Goal: Communication & Community: Answer question/provide support

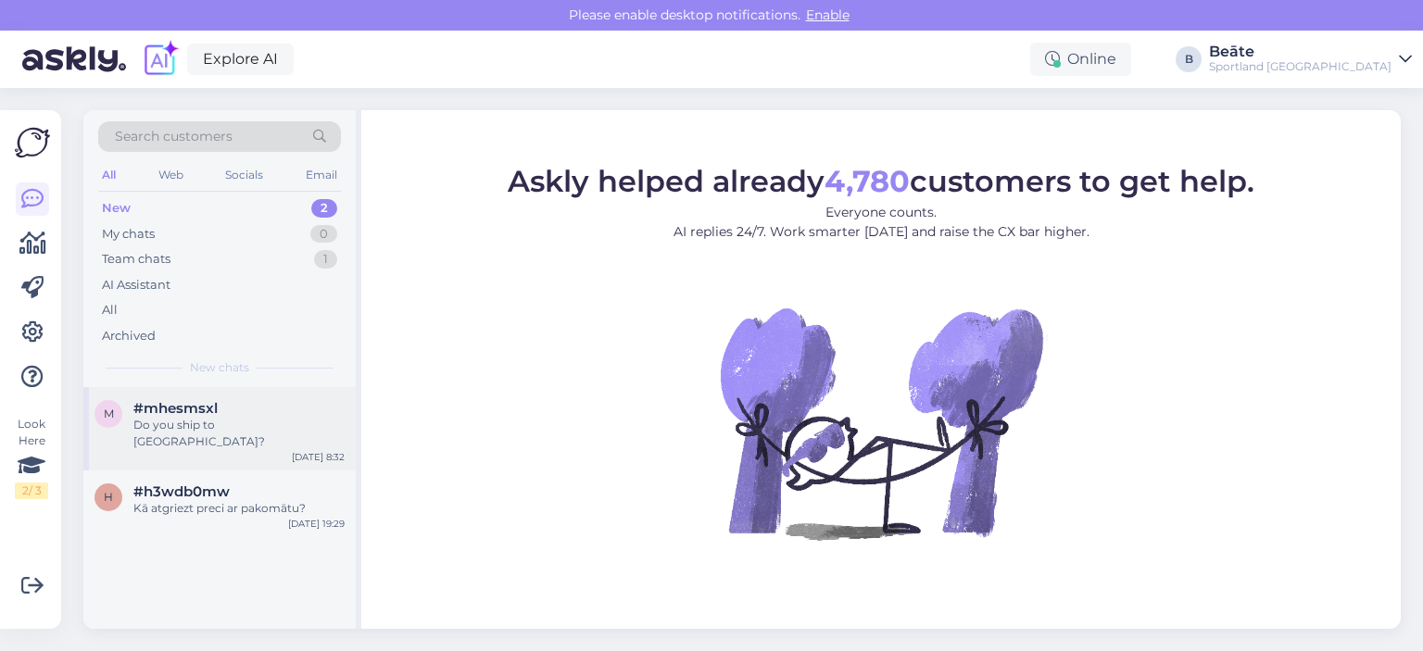
click at [190, 424] on div "Do you ship to [GEOGRAPHIC_DATA]?" at bounding box center [238, 433] width 211 height 33
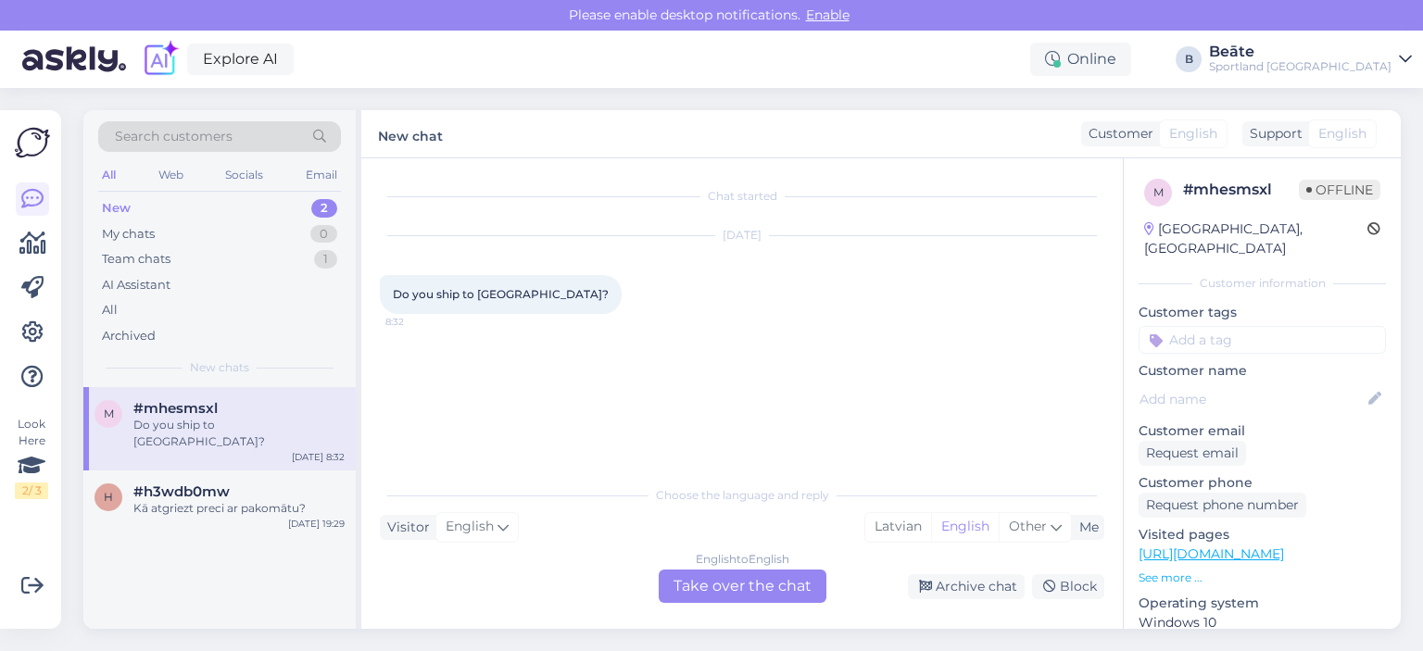
click at [767, 581] on div "English to English Take over the chat" at bounding box center [743, 586] width 168 height 33
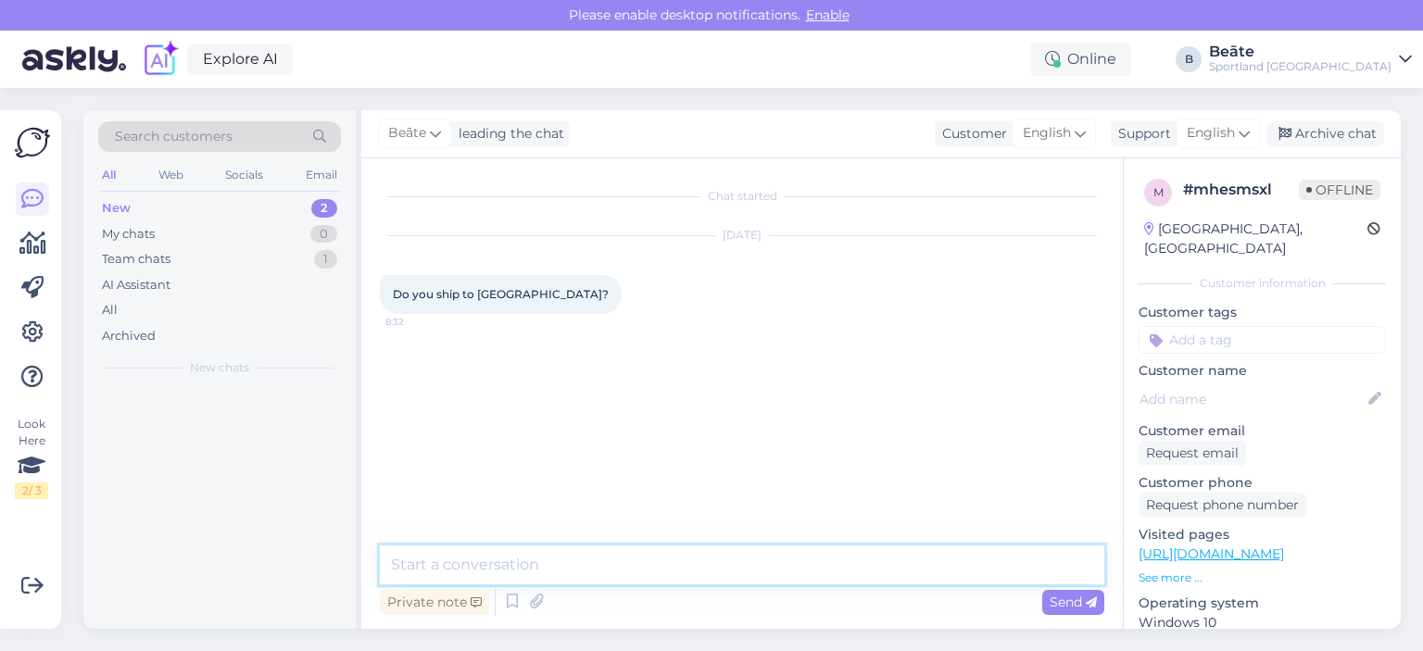
click at [711, 550] on textarea at bounding box center [742, 565] width 724 height 39
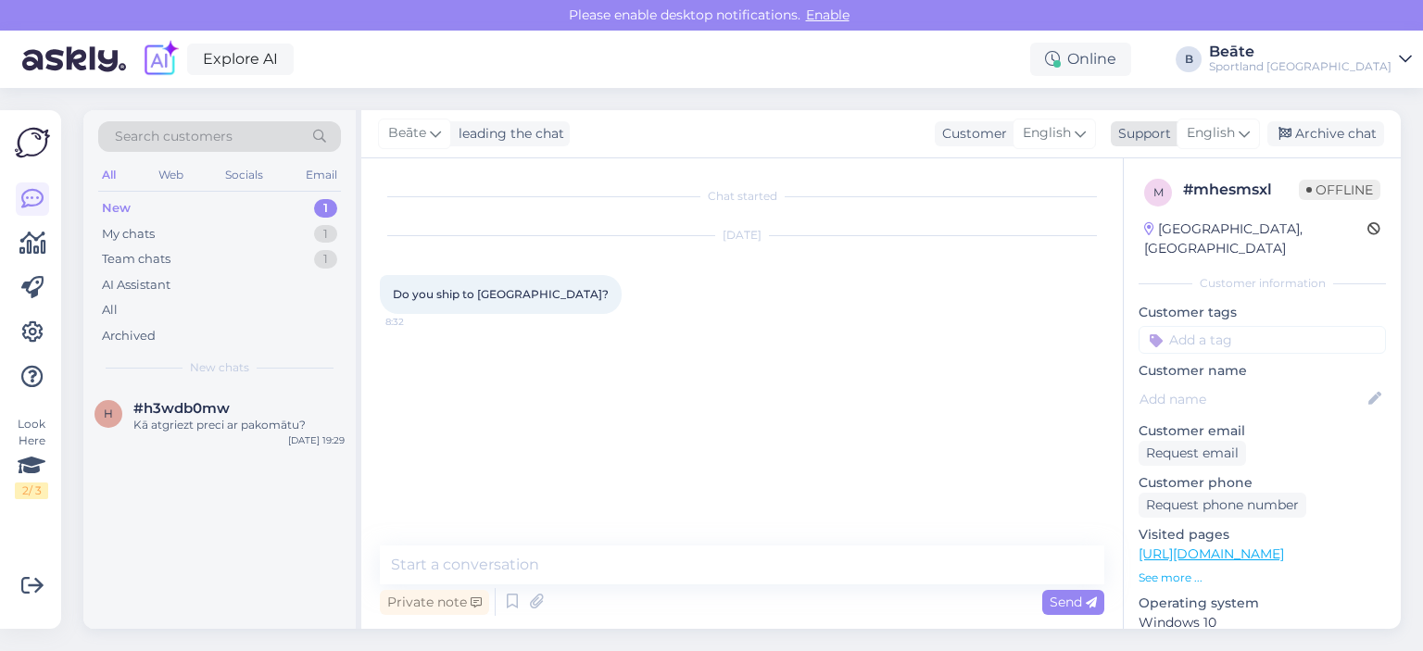
click at [1227, 132] on span "English" at bounding box center [1211, 133] width 48 height 20
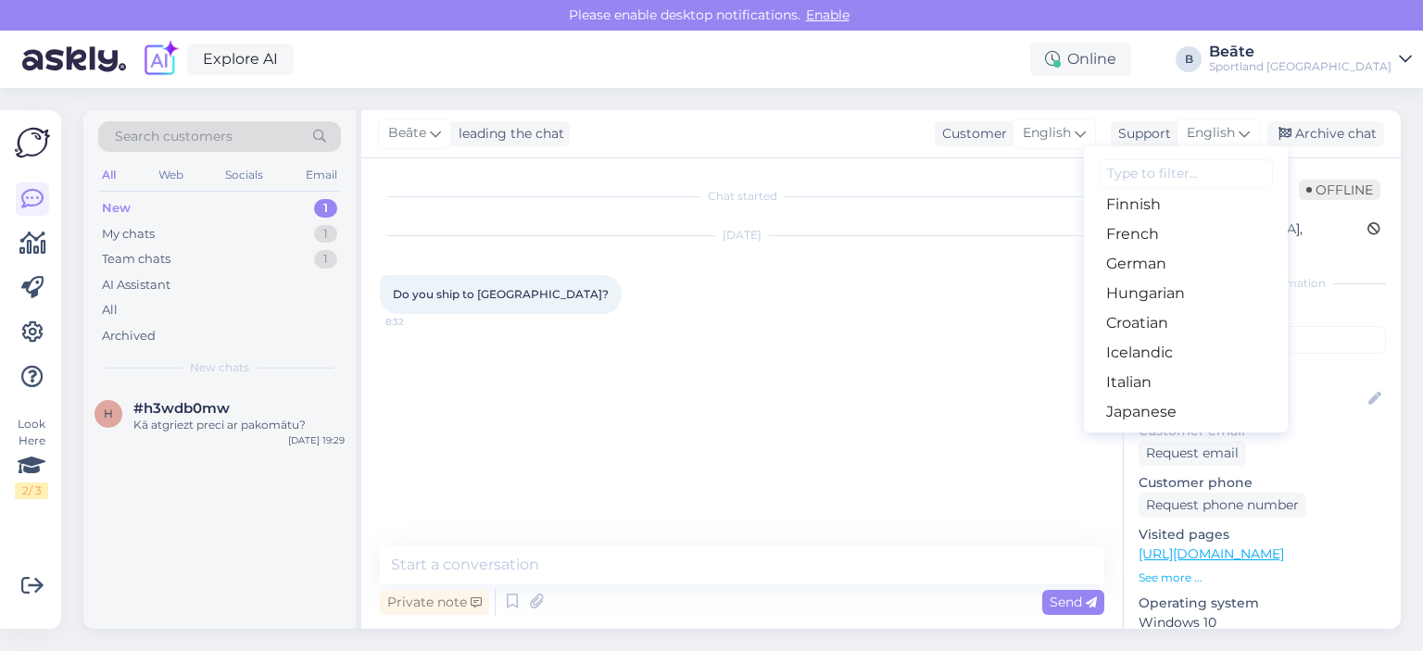
scroll to position [371, 0]
click at [1150, 382] on link "Latvian" at bounding box center [1186, 379] width 204 height 30
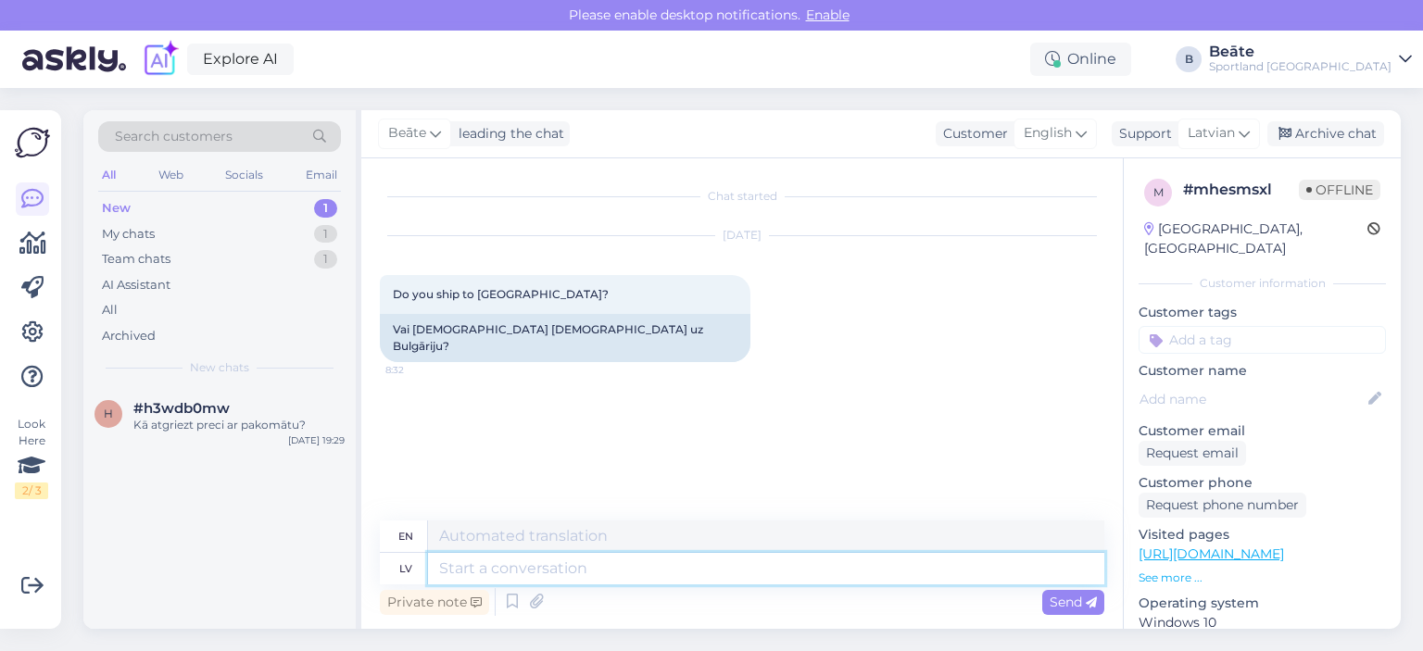
click at [598, 573] on textarea at bounding box center [766, 568] width 676 height 31
type textarea "Labrīt, jā"
type textarea "Good morning,"
type textarea "Labrīt, jā, ve"
type textarea "Good morning, yes,"
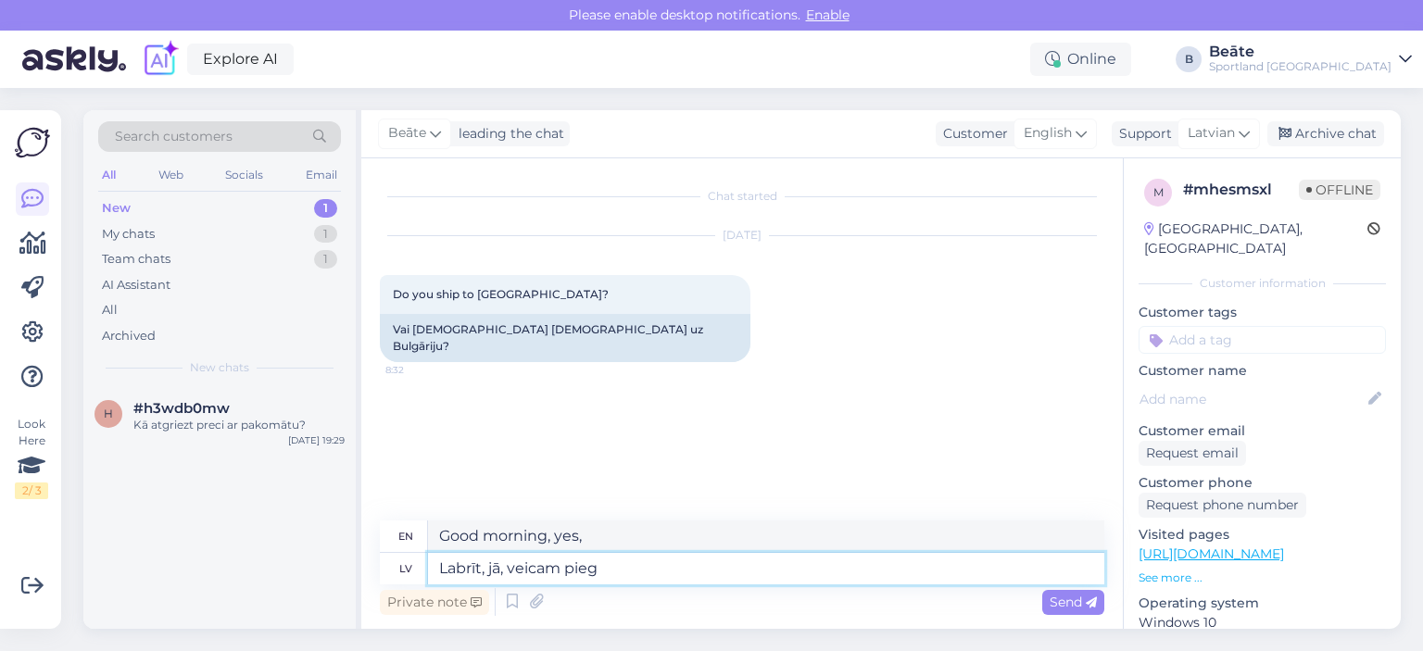
type textarea "Labrīt, jā, veicam piegā"
type textarea "Good morning, yes, we do."
type textarea "Labrīt, jā, veicam piegādes Eiropas S"
type textarea "Good morning, yes, we deliver."
type textarea "Labrīt, jā, veicam piegādes Eiropas Savienīb"
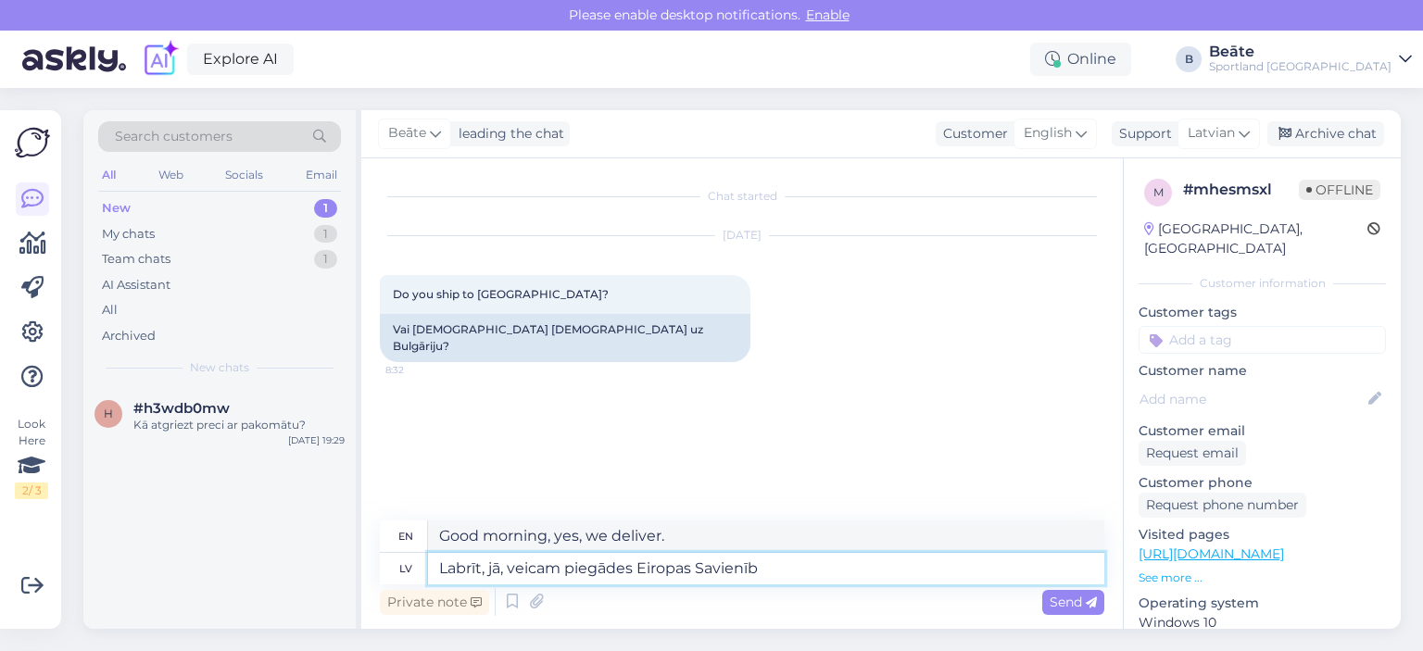
type textarea "Good morning, yes, we deliver to [GEOGRAPHIC_DATA]."
type textarea "Labrīt, jā, veicam piegādes Eiropas Savienības robežās."
type textarea "Good morning, yes, we deliver within the [GEOGRAPHIC_DATA]."
type textarea "Labrīt, jā, veicam piegādes Eiropas Savienības robežās."
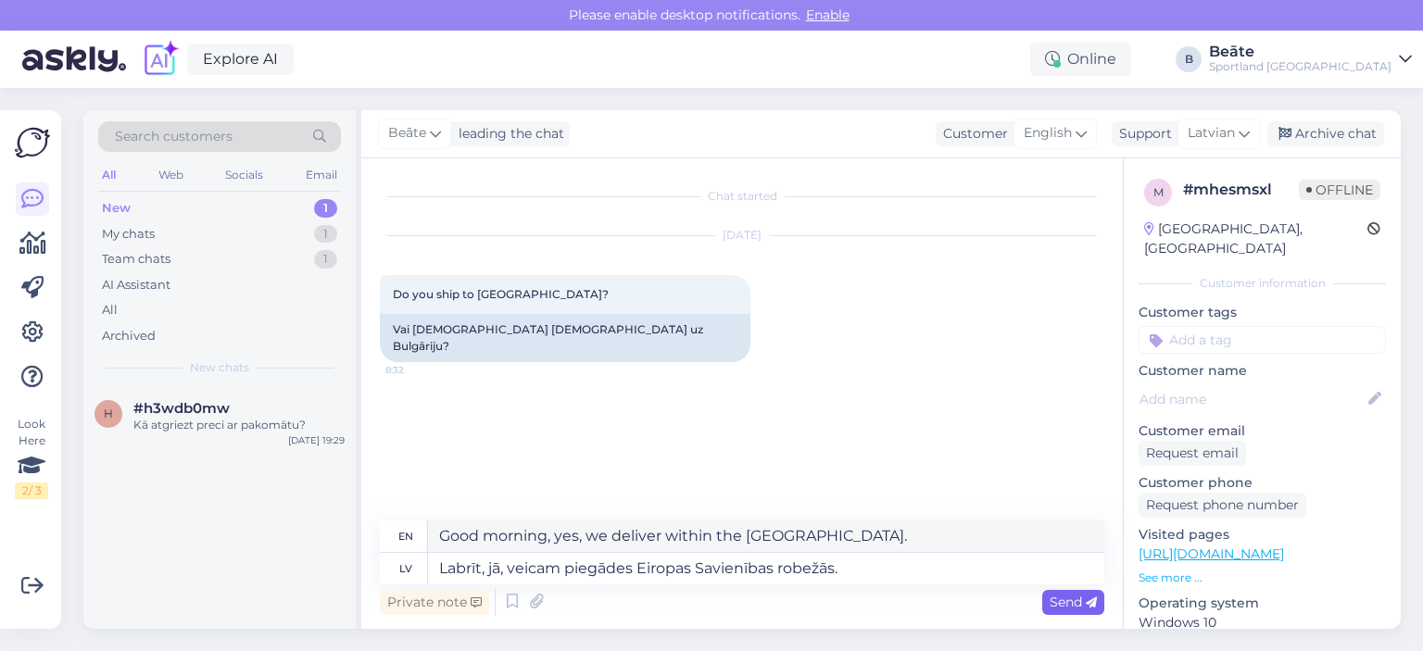
click at [1071, 598] on span "Send" at bounding box center [1073, 602] width 47 height 17
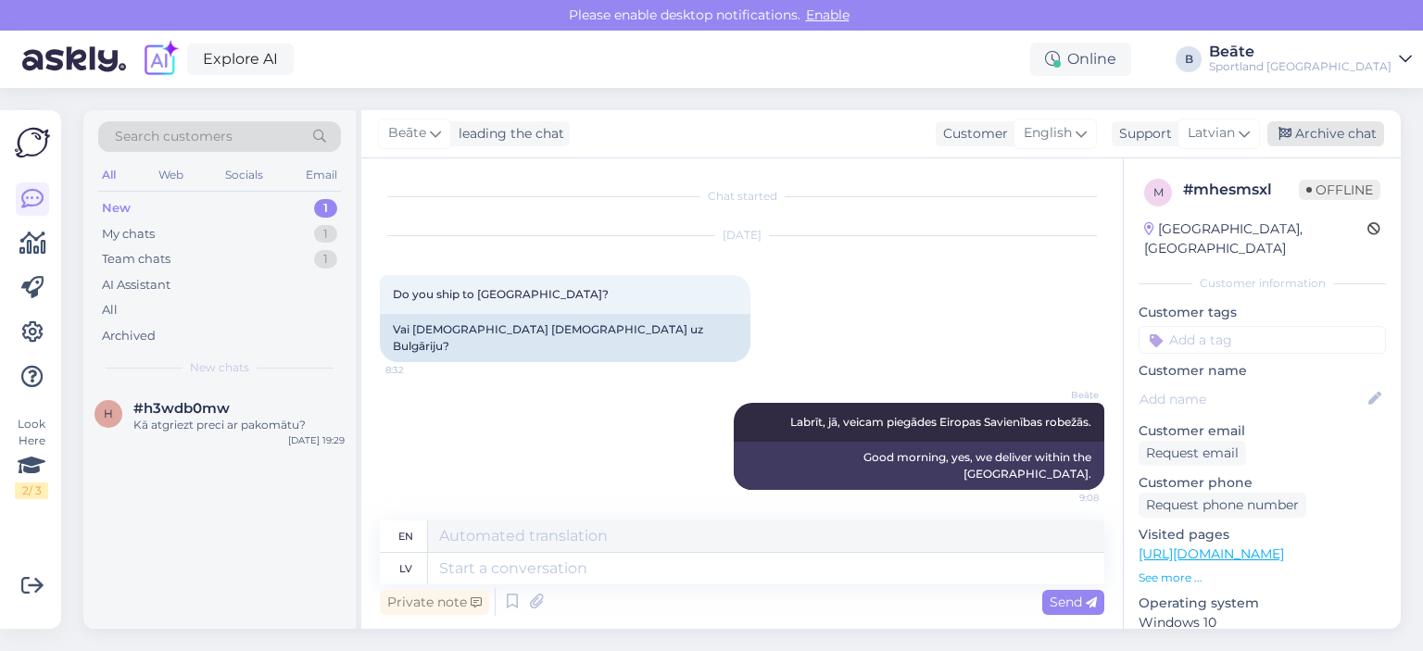
click at [1330, 126] on div "Archive chat" at bounding box center [1325, 133] width 117 height 25
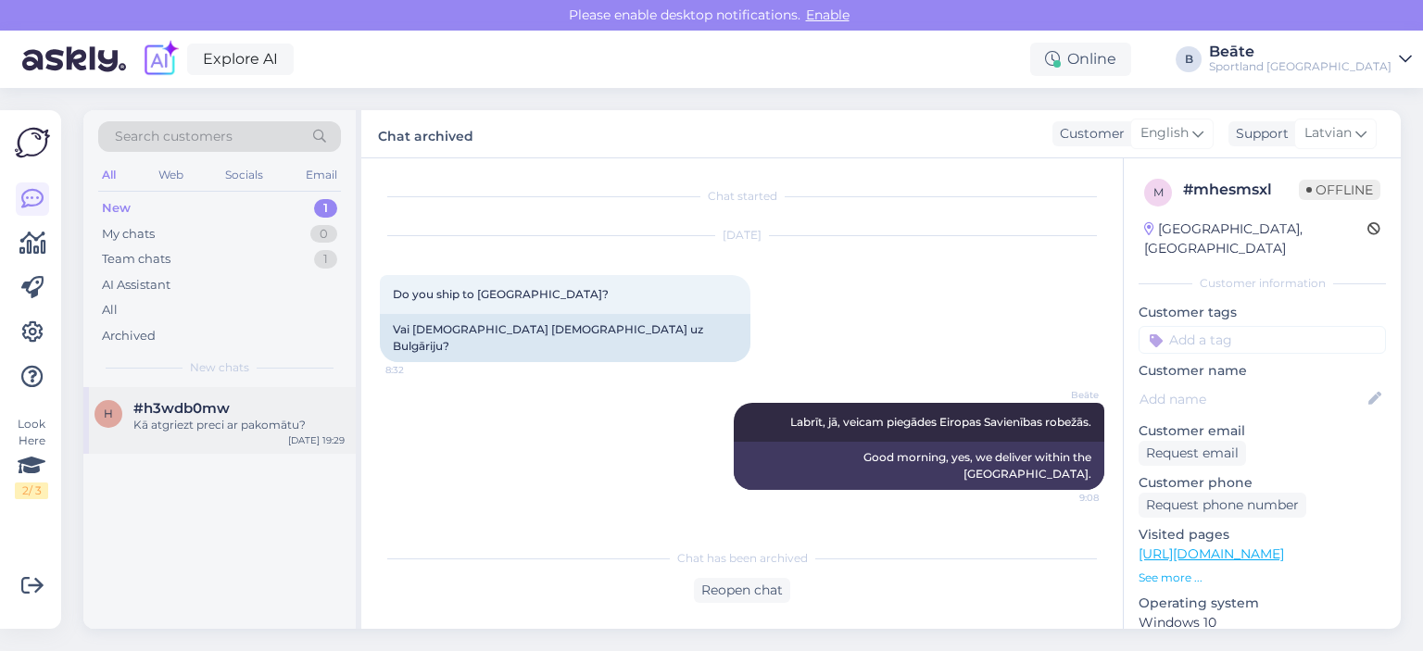
click at [203, 443] on div "h #h3wdb0mw Kā atgriezt preci ar pakomātu? [DATE] 19:29" at bounding box center [219, 420] width 272 height 67
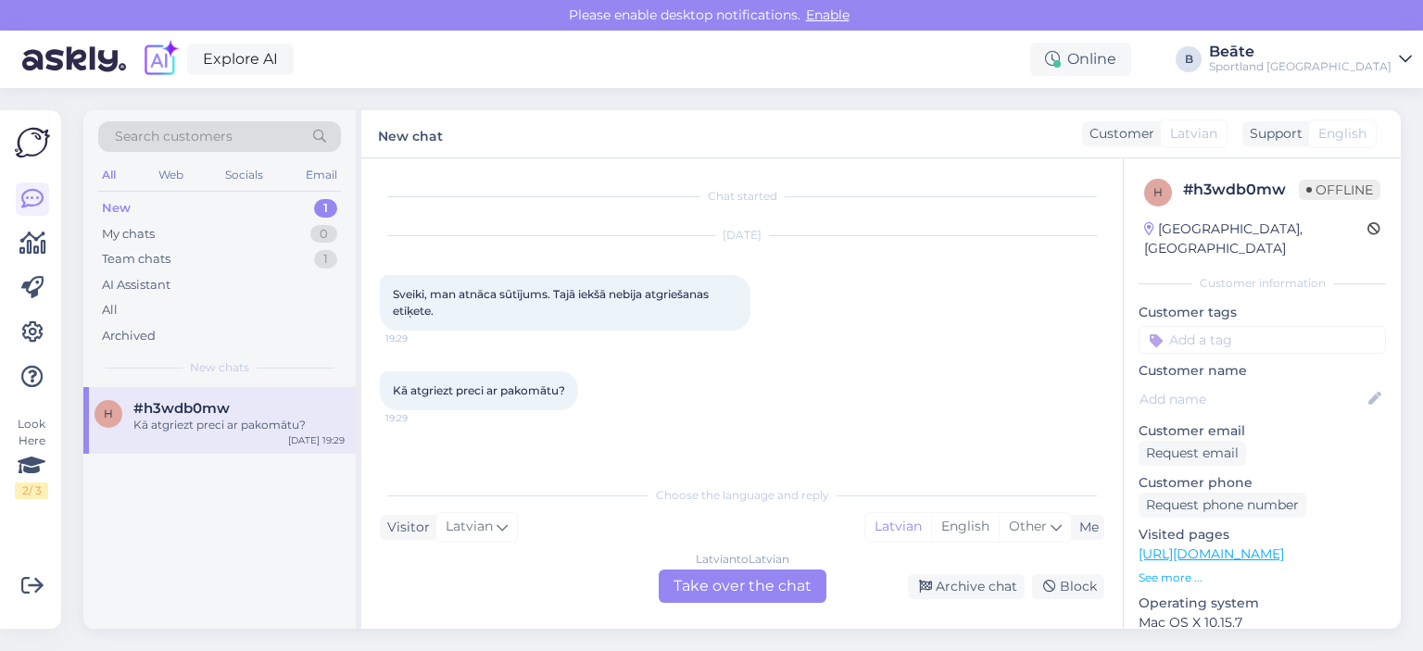
click at [730, 577] on div "Latvian to Latvian Take over the chat" at bounding box center [743, 586] width 168 height 33
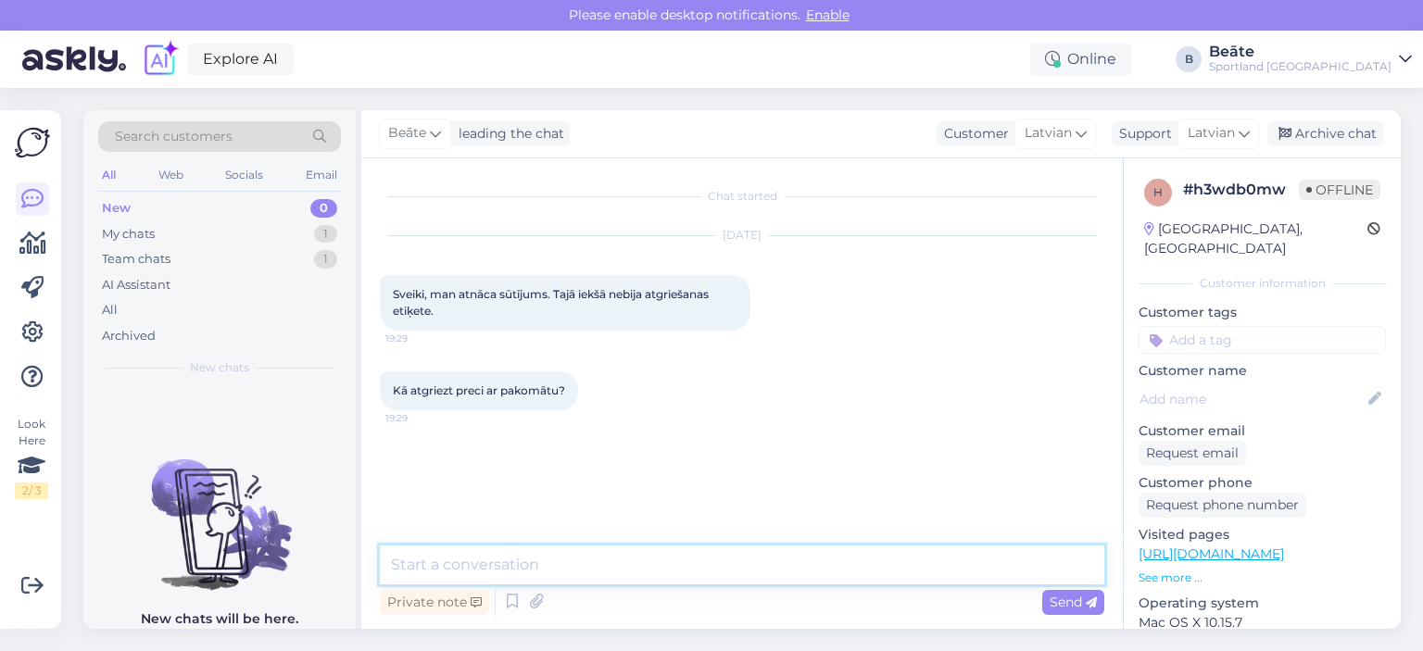
click at [671, 566] on textarea at bounding box center [742, 565] width 724 height 39
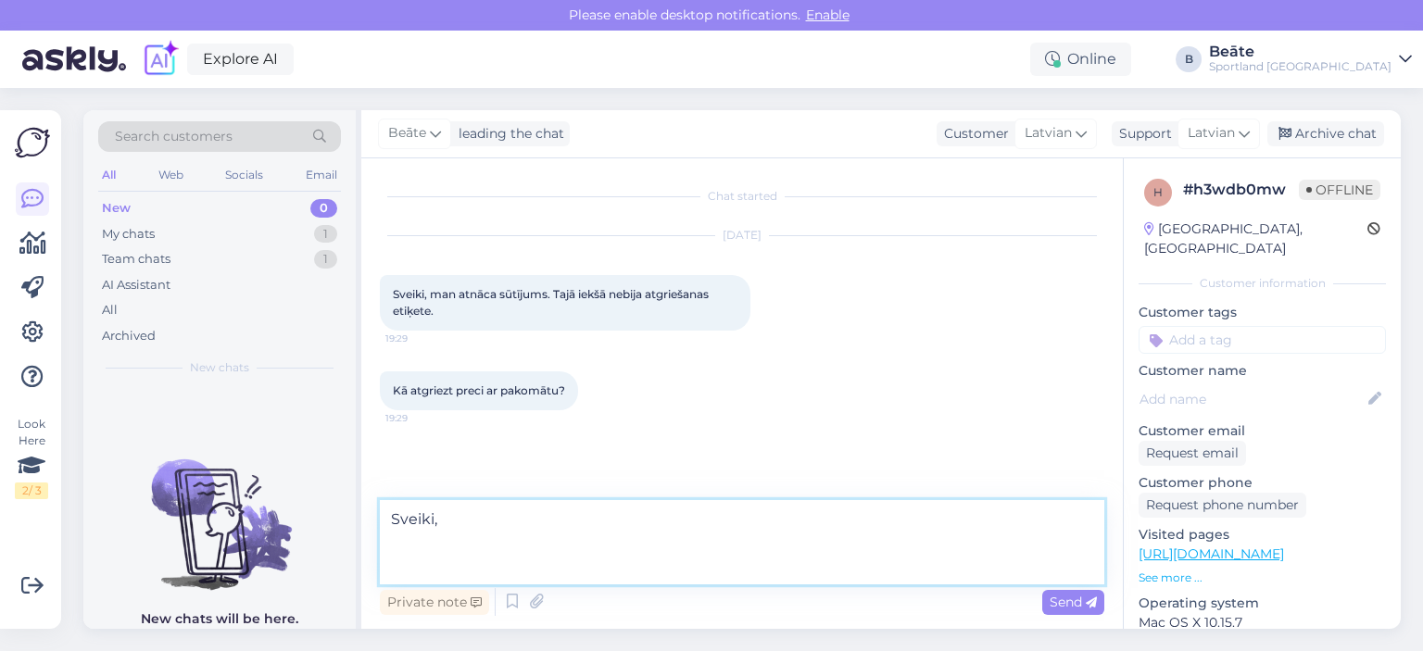
paste textarea "Atgriešana, ja prece ir piegādāta, izmantojot DPD: Lai veiktu pasūtījuma atgrie…"
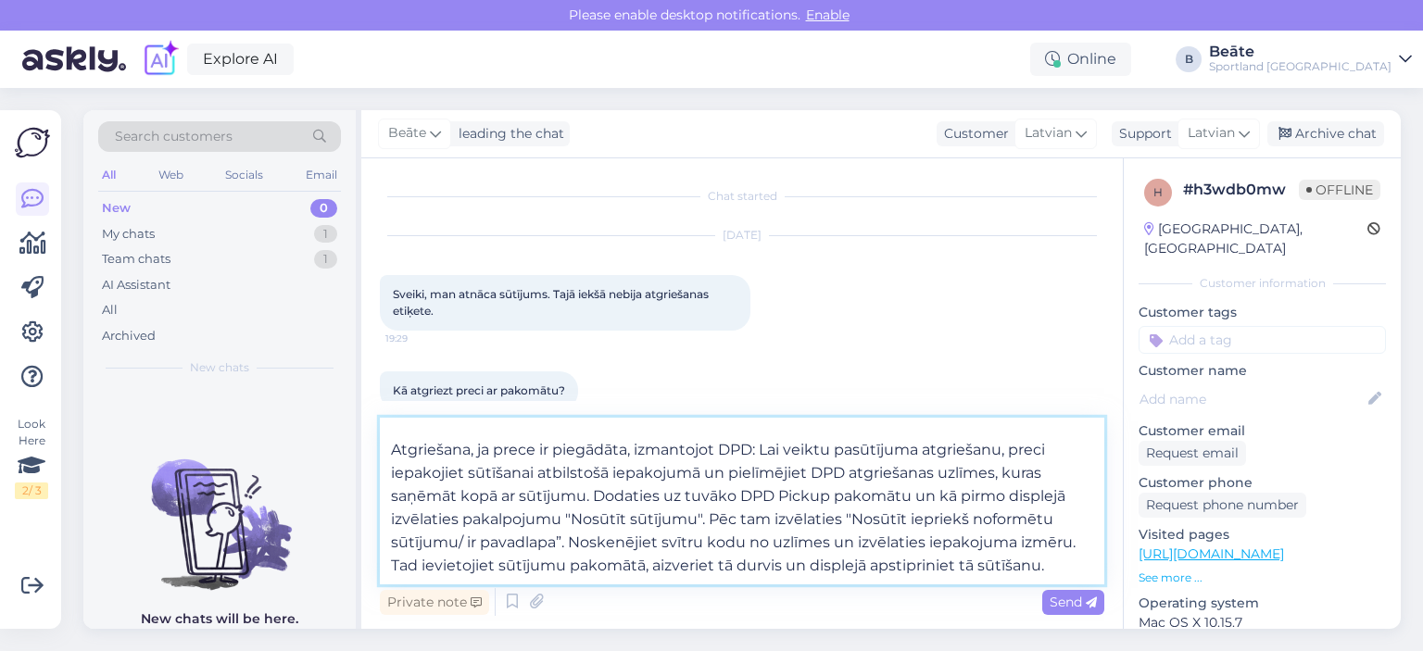
scroll to position [69, 0]
paste textarea "Atgriešana, ja prece ir piegādāta uz Omnivas pakomātu: Preci var atgriezt caur …"
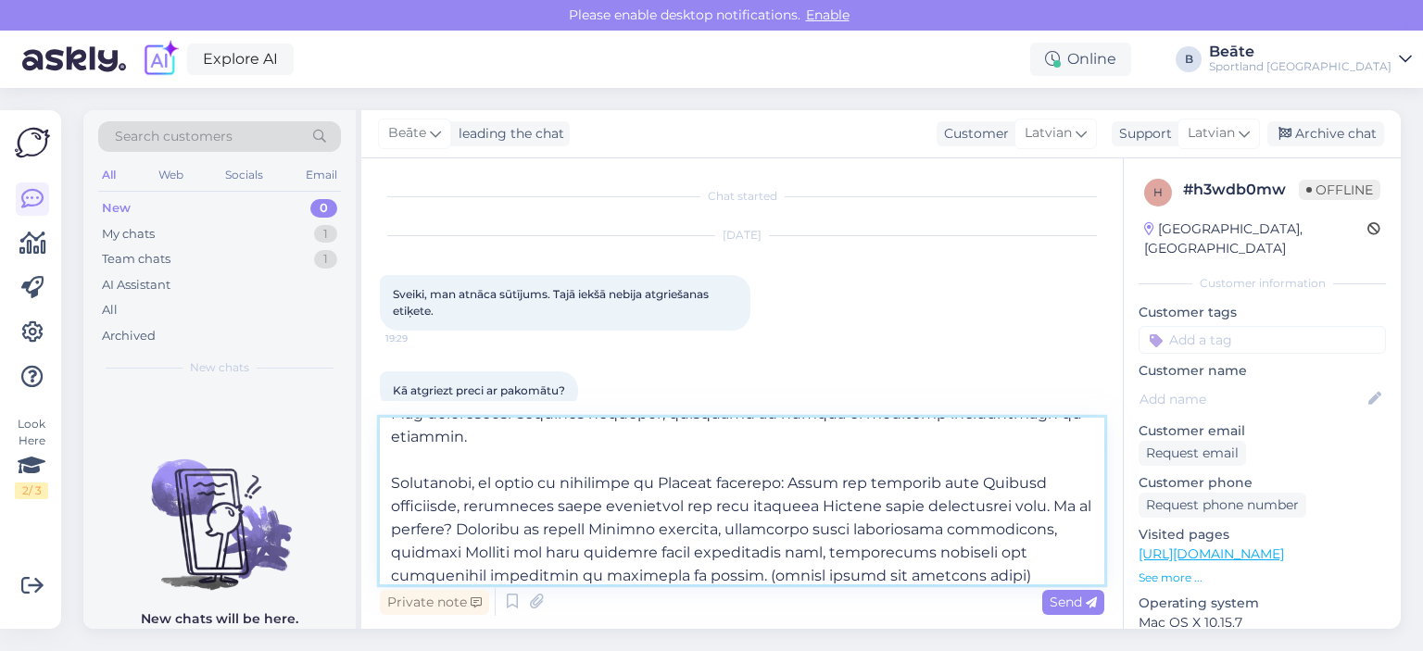
scroll to position [208, 0]
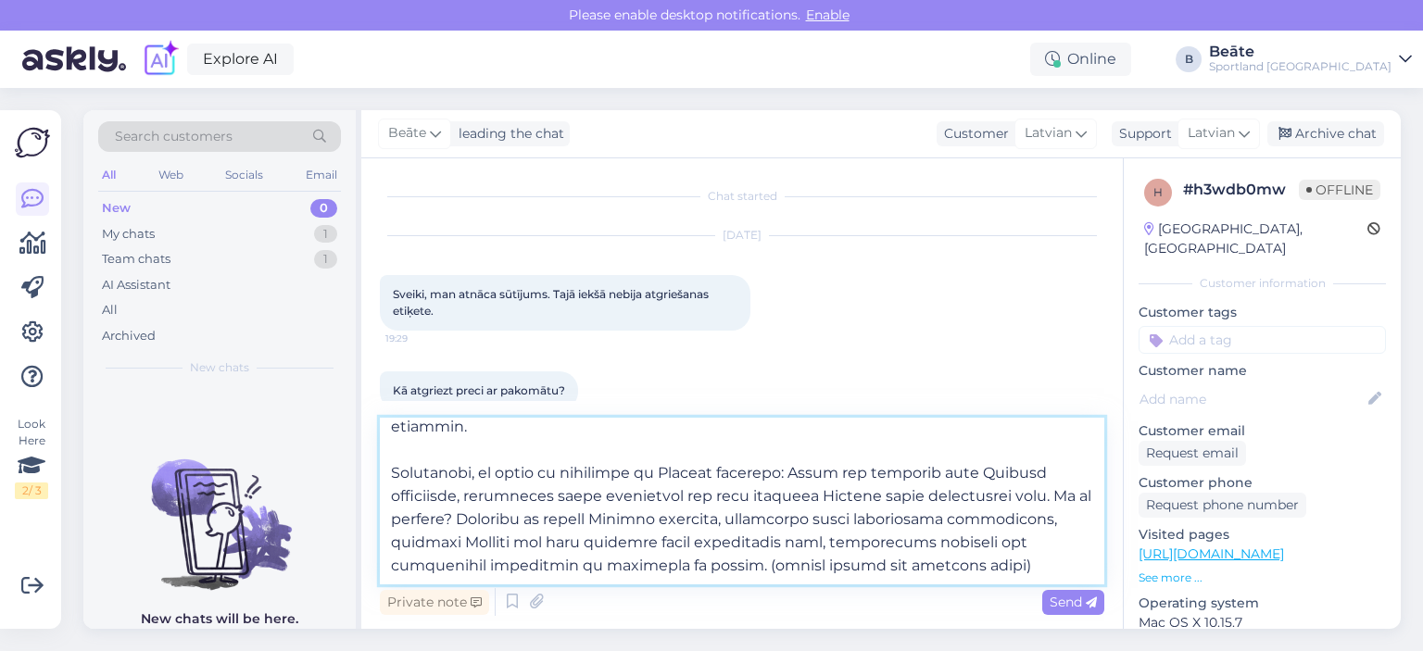
paste textarea "Lai atdotu preces, lūdzam aizpildīt preču atgriešanas veidlapu, kas nosūtīta Pi…"
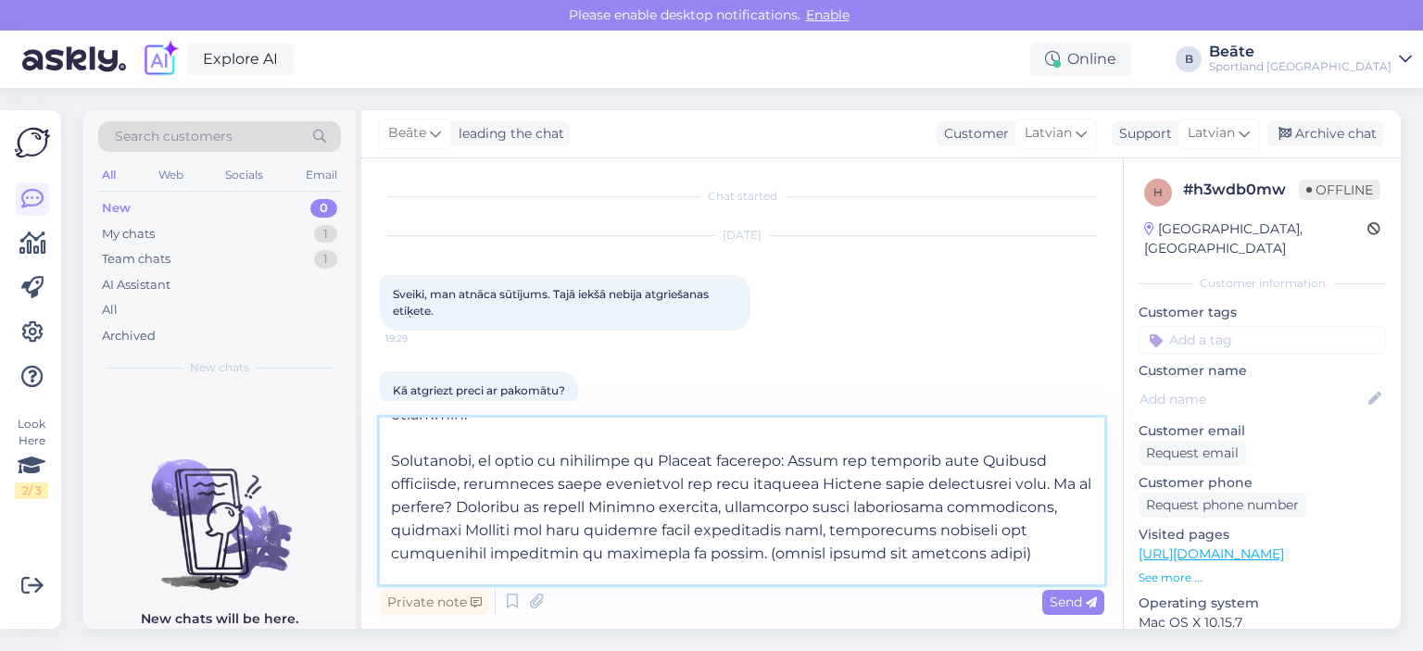
scroll to position [416, 0]
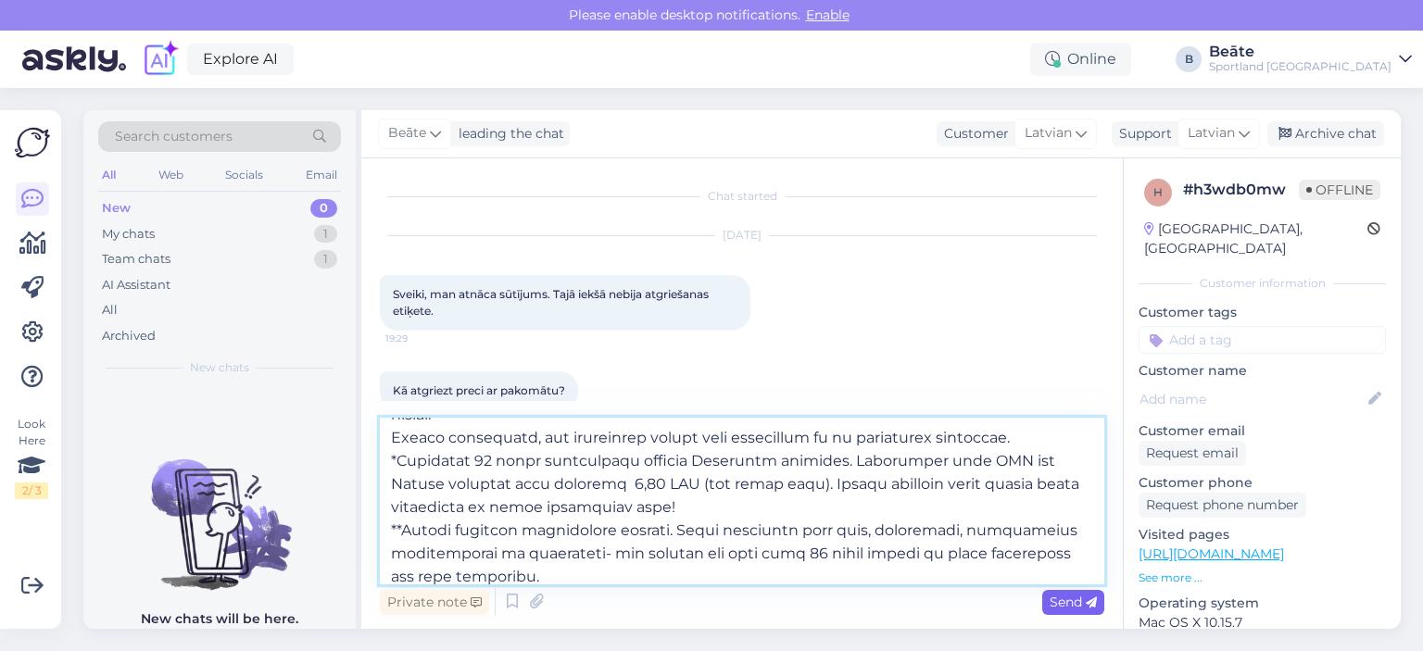
type textarea "Loremi, Dolorsitam, co adipi el seddoeius, temporinci UTL: Etd magnaa enimadmin…"
click at [1056, 602] on span "Send" at bounding box center [1073, 602] width 47 height 17
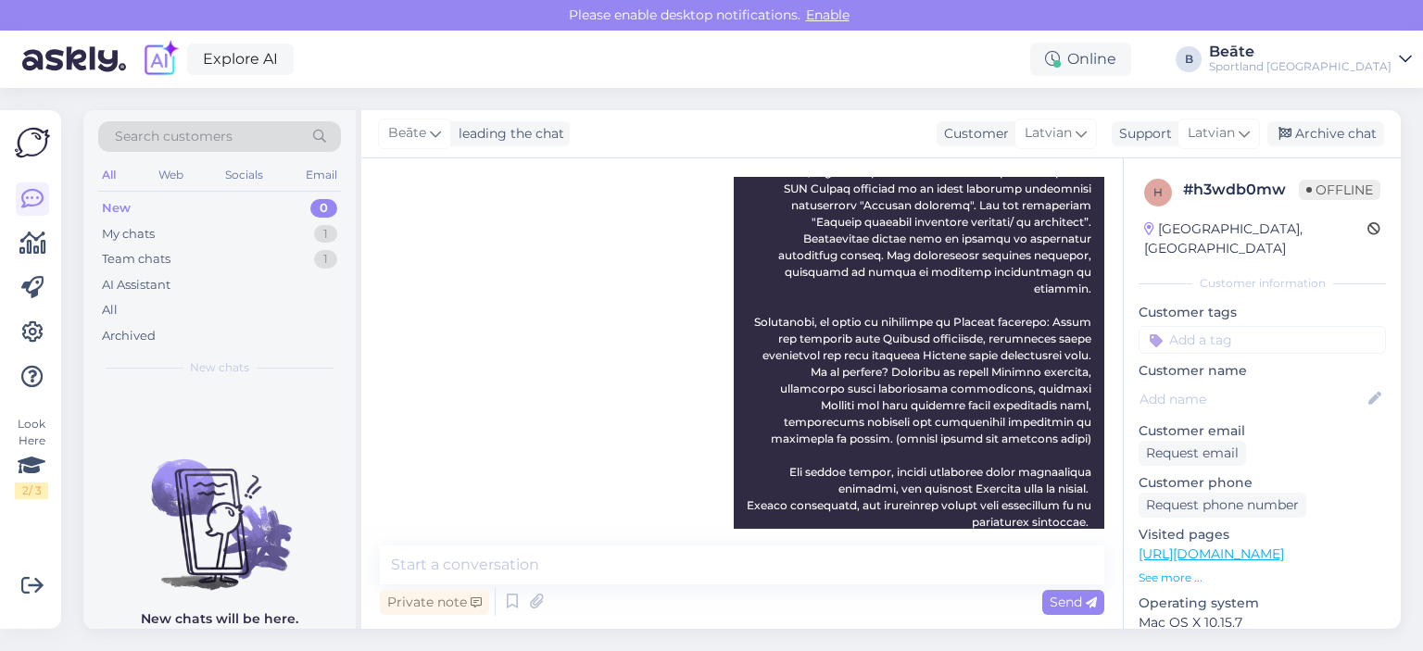
scroll to position [571, 0]
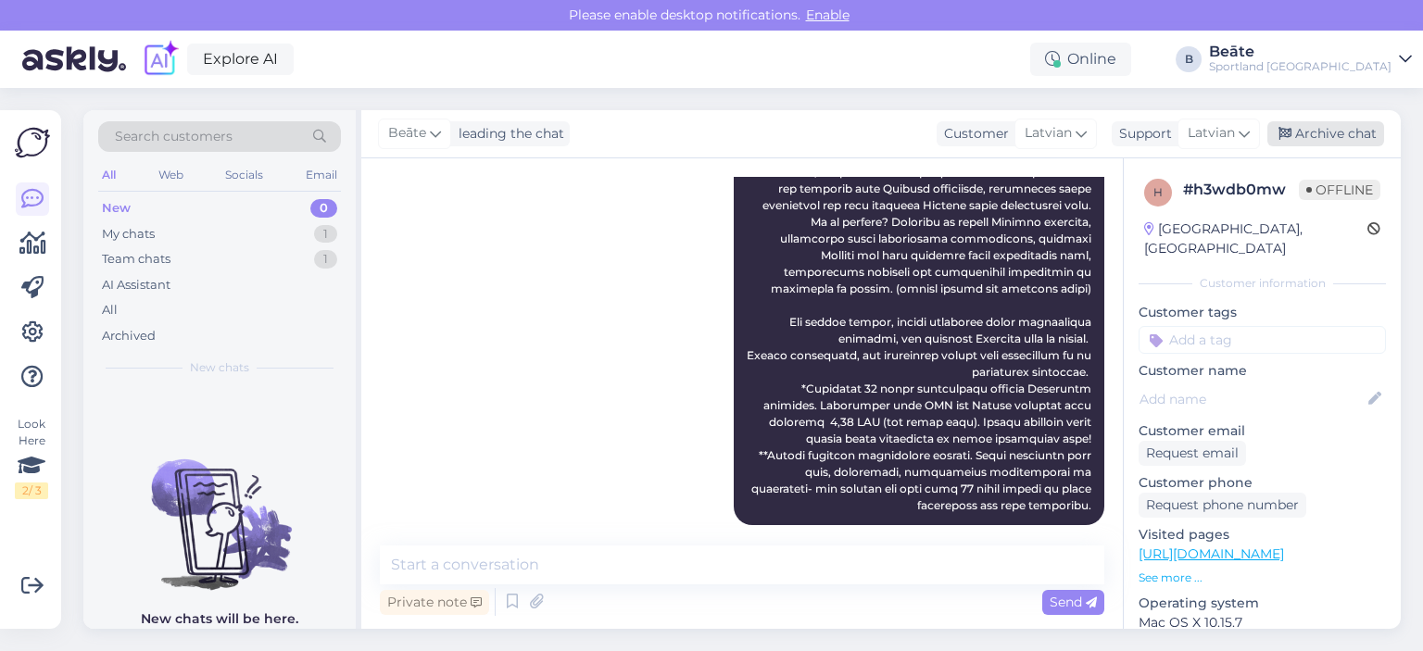
click at [1305, 130] on div "Archive chat" at bounding box center [1325, 133] width 117 height 25
